Goal: Task Accomplishment & Management: Complete application form

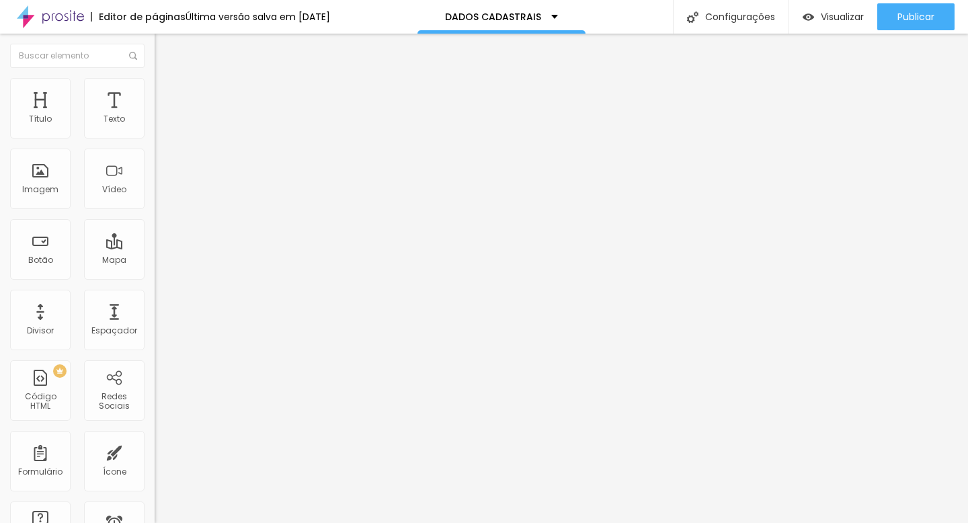
click at [155, 136] on img at bounding box center [159, 140] width 8 height 8
drag, startPoint x: 312, startPoint y: 301, endPoint x: 210, endPoint y: 302, distance: 102.1
type input "RG:"
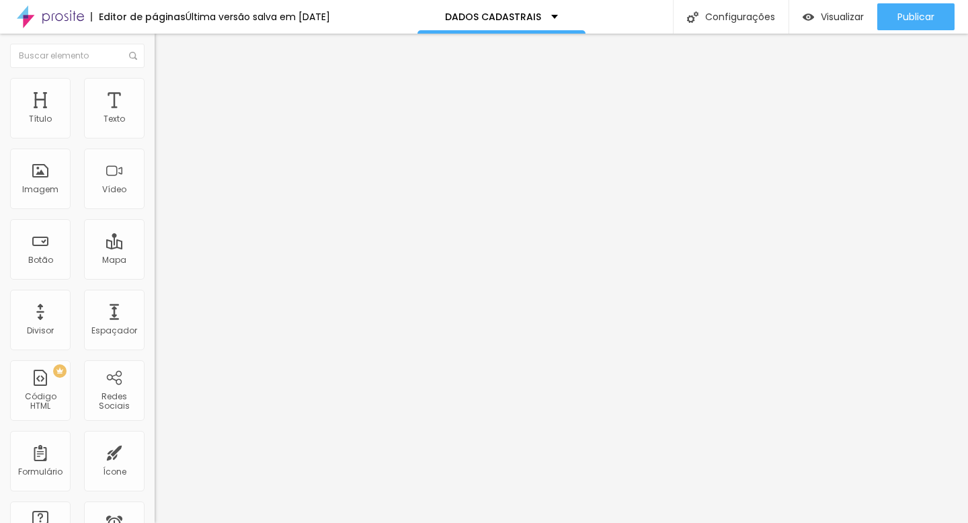
click at [155, 136] on img at bounding box center [159, 140] width 8 height 8
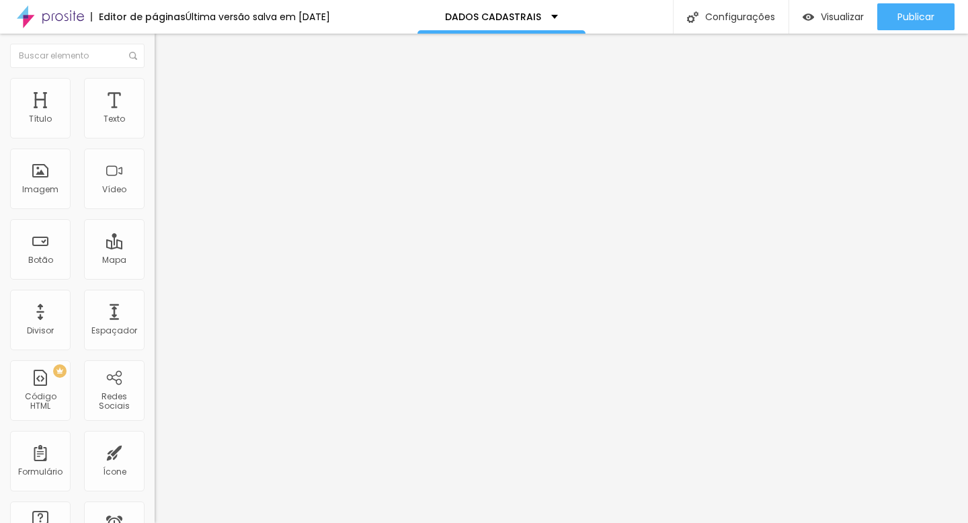
scroll to position [492, 0]
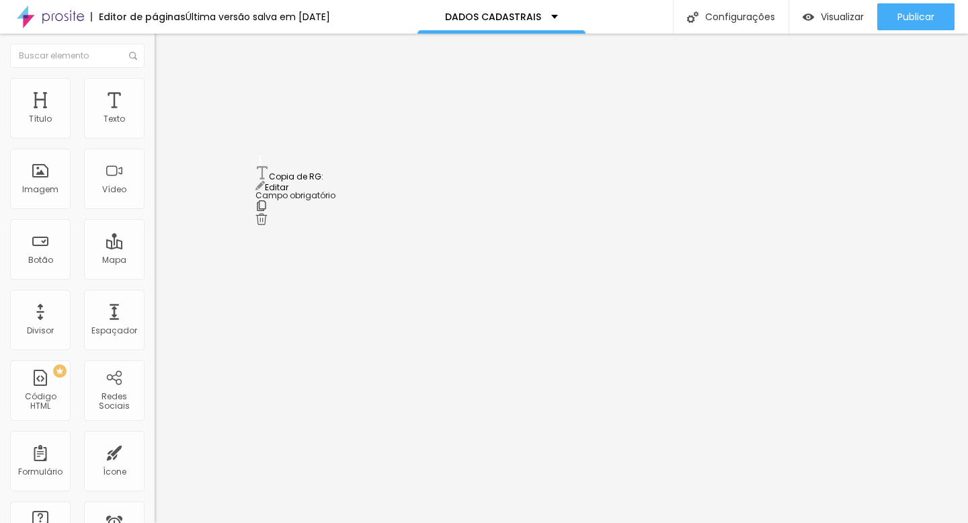
drag, startPoint x: 259, startPoint y: 299, endPoint x: 238, endPoint y: 179, distance: 121.4
drag, startPoint x: 345, startPoint y: 218, endPoint x: 262, endPoint y: 214, distance: 82.7
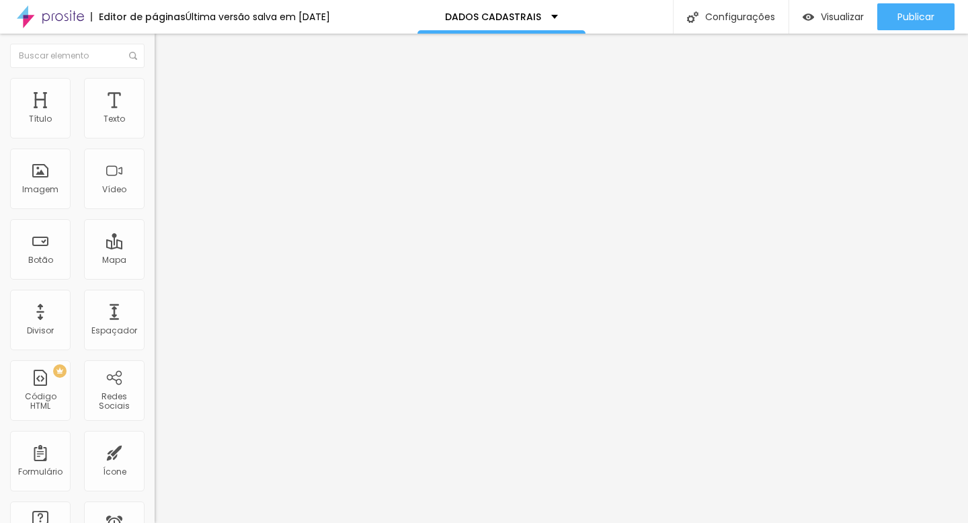
type input "CPF:"
click at [44, 185] on div "Imagem" at bounding box center [40, 189] width 36 height 9
click at [155, 136] on img at bounding box center [159, 140] width 8 height 8
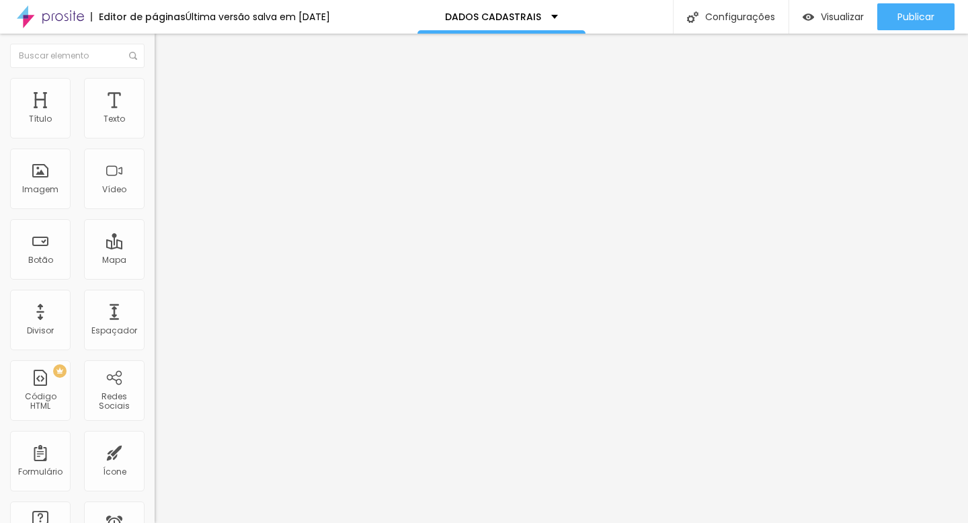
scroll to position [135, 0]
type input "Tipo de Evento / Ensaio"
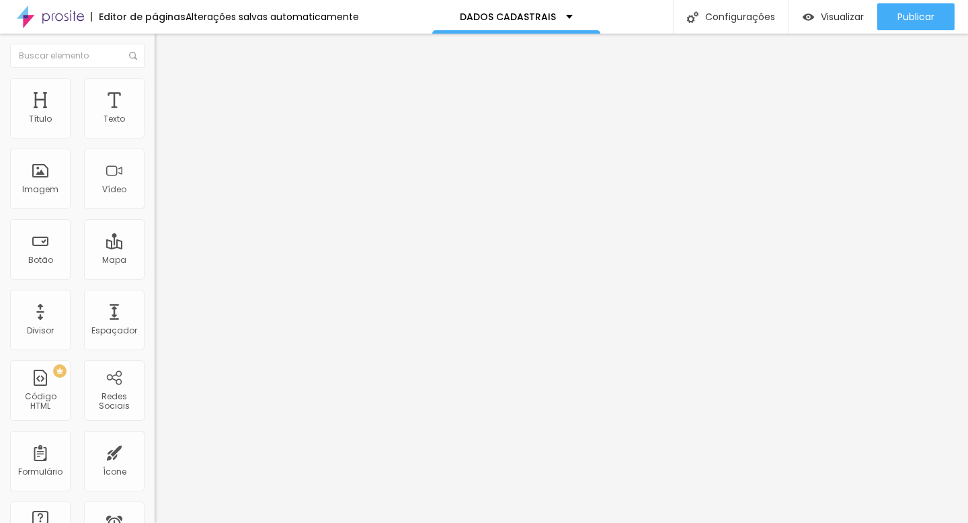
click at [155, 116] on span "Trocar imagem" at bounding box center [191, 109] width 73 height 11
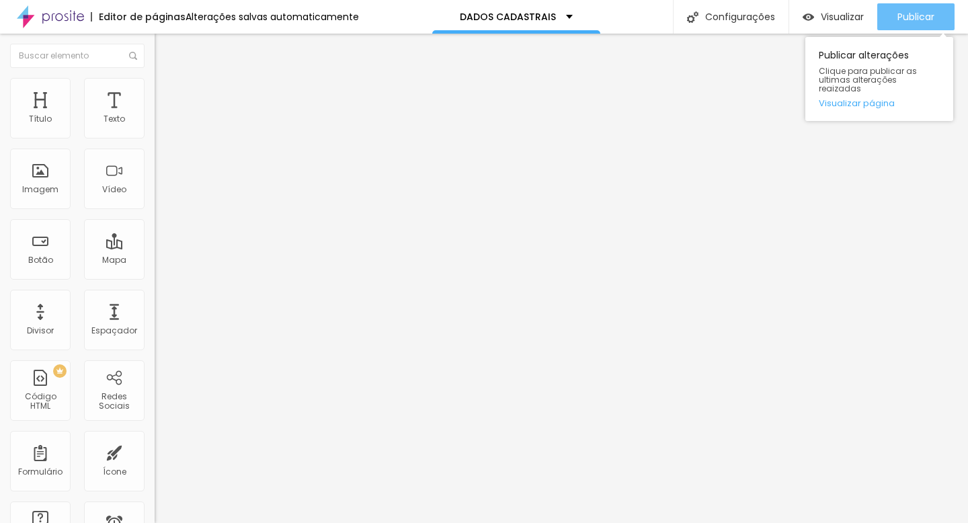
click at [921, 16] on span "Publicar" at bounding box center [915, 16] width 37 height 11
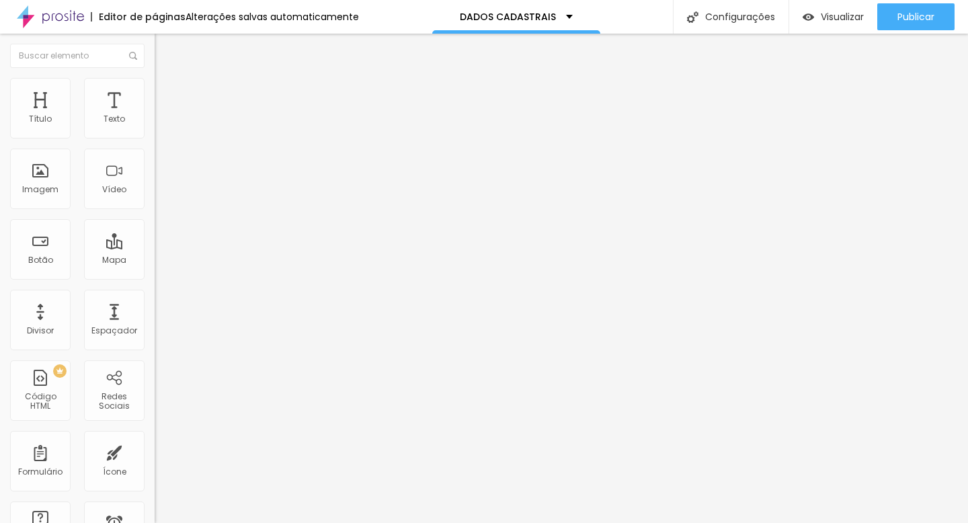
click at [155, 86] on img at bounding box center [161, 84] width 12 height 12
click at [155, 91] on li "Avançado" at bounding box center [232, 97] width 155 height 13
click at [167, 90] on span "Estilo" at bounding box center [177, 86] width 21 height 11
click at [155, 78] on li "Conteúdo" at bounding box center [232, 71] width 155 height 13
click at [165, 48] on img "button" at bounding box center [170, 49] width 11 height 11
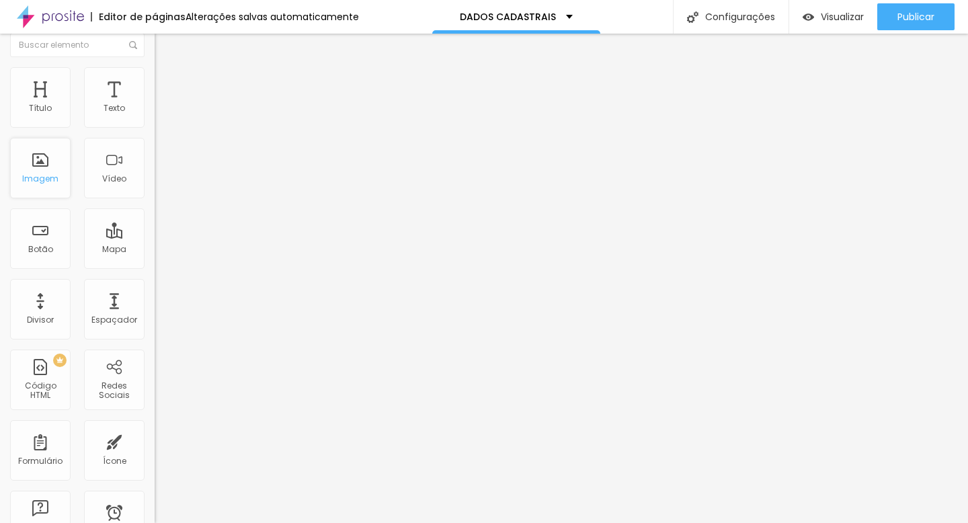
scroll to position [0, 0]
